Goal: Task Accomplishment & Management: Manage account settings

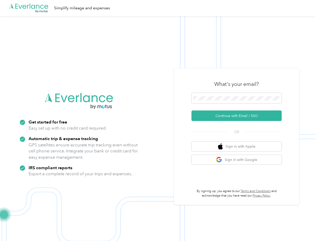
click at [159, 120] on img at bounding box center [158, 136] width 316 height 241
click at [159, 8] on div ".cls-1 { fill: #00adee; } .cls-2 { fill: #fff; } .cls-3 { fill: #707372; } .cls…" at bounding box center [158, 8] width 316 height 16
click at [239, 116] on button "Continue with Email / SSO" at bounding box center [237, 115] width 90 height 11
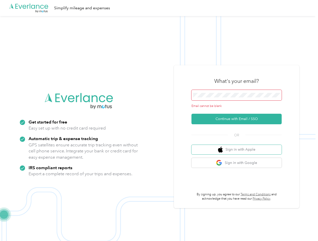
click at [239, 146] on button "Sign in with Apple" at bounding box center [237, 150] width 90 height 10
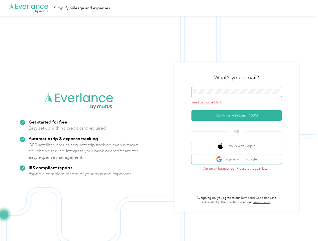
click at [239, 159] on button "Sign in with Google" at bounding box center [237, 159] width 90 height 10
